Goal: Transaction & Acquisition: Purchase product/service

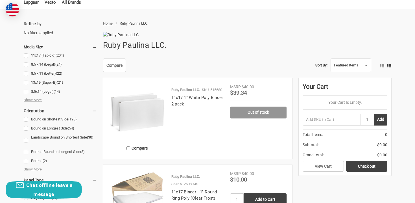
scroll to position [58, 0]
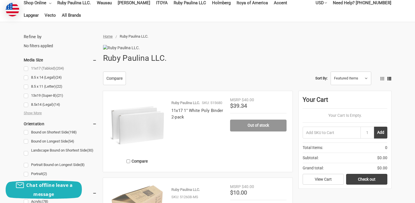
click at [26, 68] on link "11x17 (Tabloid) (204)" at bounding box center [60, 69] width 73 height 8
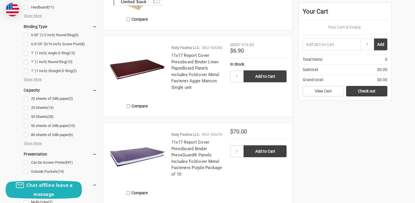
scroll to position [300, 0]
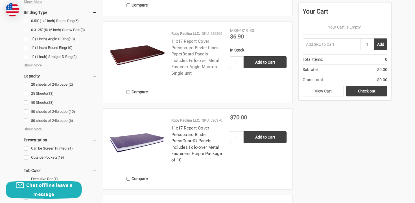
click at [194, 64] on link "11x17 Report Cover Pressboard Binder Linen PaperBoard Panels includes Fold-over…" at bounding box center [196, 57] width 48 height 37
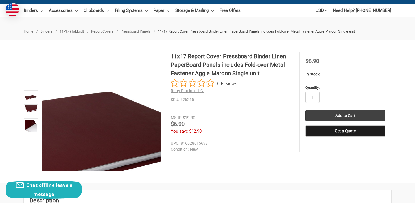
scroll to position [81, 0]
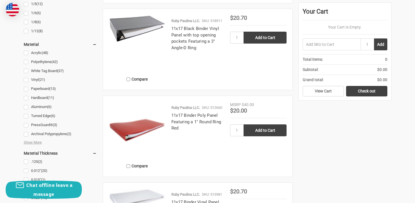
scroll to position [657, 0]
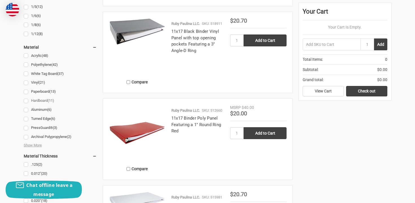
click at [42, 101] on link "Hardboard (11)" at bounding box center [60, 101] width 73 height 8
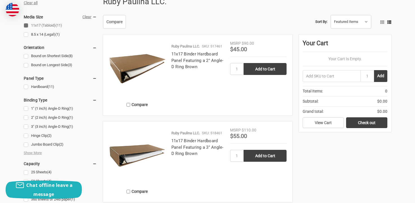
scroll to position [111, 0]
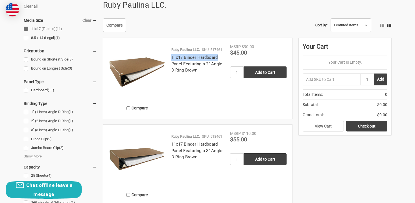
drag, startPoint x: 222, startPoint y: 68, endPoint x: 167, endPoint y: 68, distance: 55.1
click at [167, 68] on div "Ruby Paulina LLC. SKU: 517461 11x17 Binder Hardboard Panel Featuring a 2" Angle…" at bounding box center [198, 80] width 65 height 66
copy link "11x17 Binder Hardboard"
